Goal: Navigation & Orientation: Find specific page/section

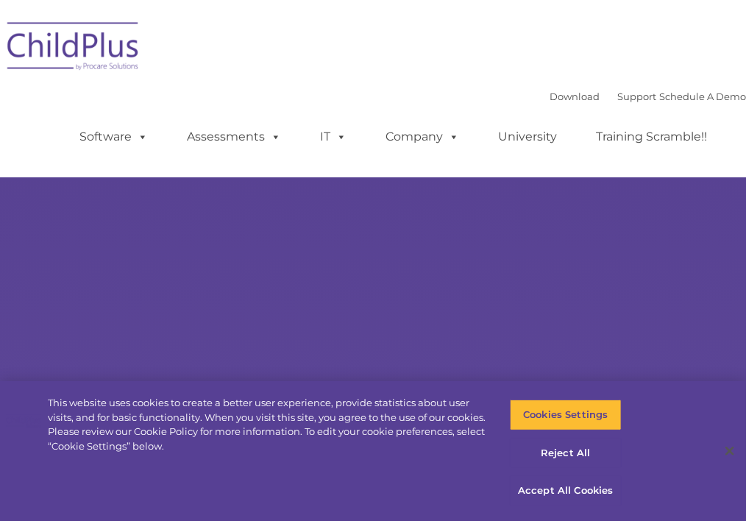
select select "MEDIUM"
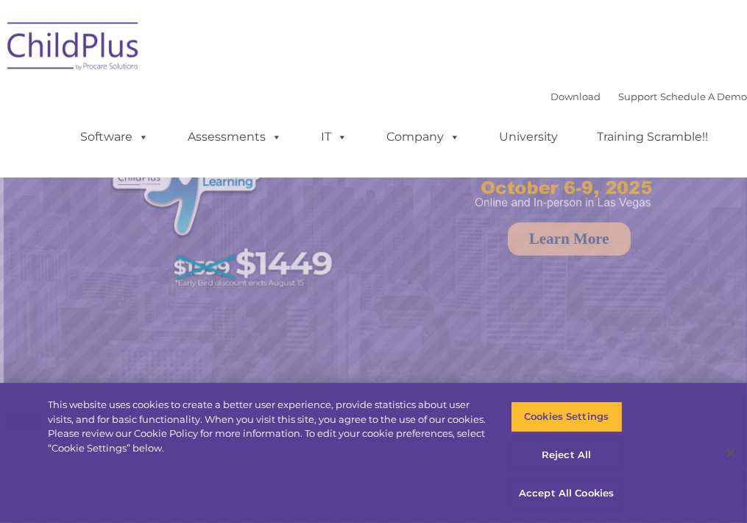
select select "MEDIUM"
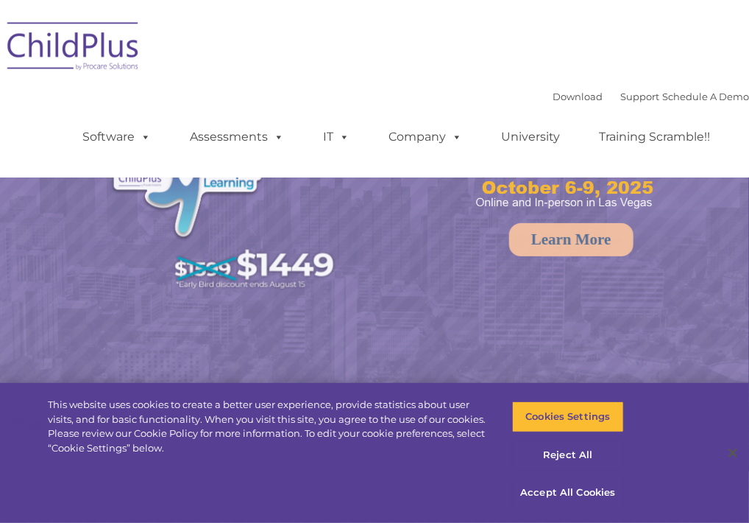
select select "MEDIUM"
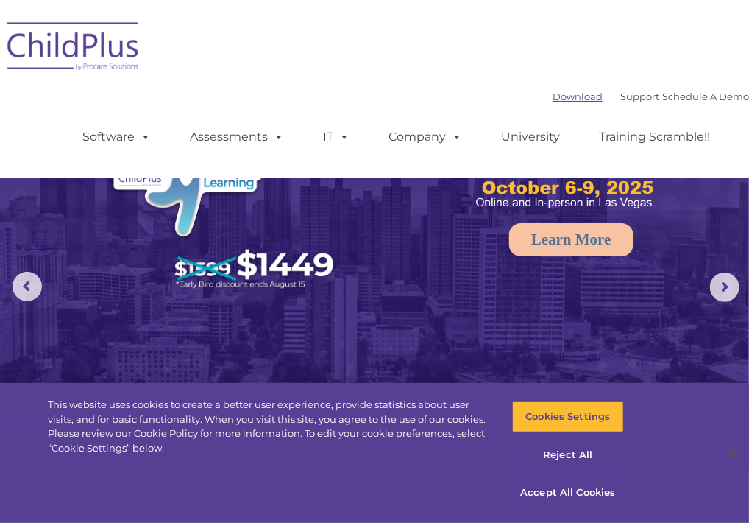
click at [553, 101] on link "Download" at bounding box center [578, 97] width 50 height 12
